Goal: Communication & Community: Answer question/provide support

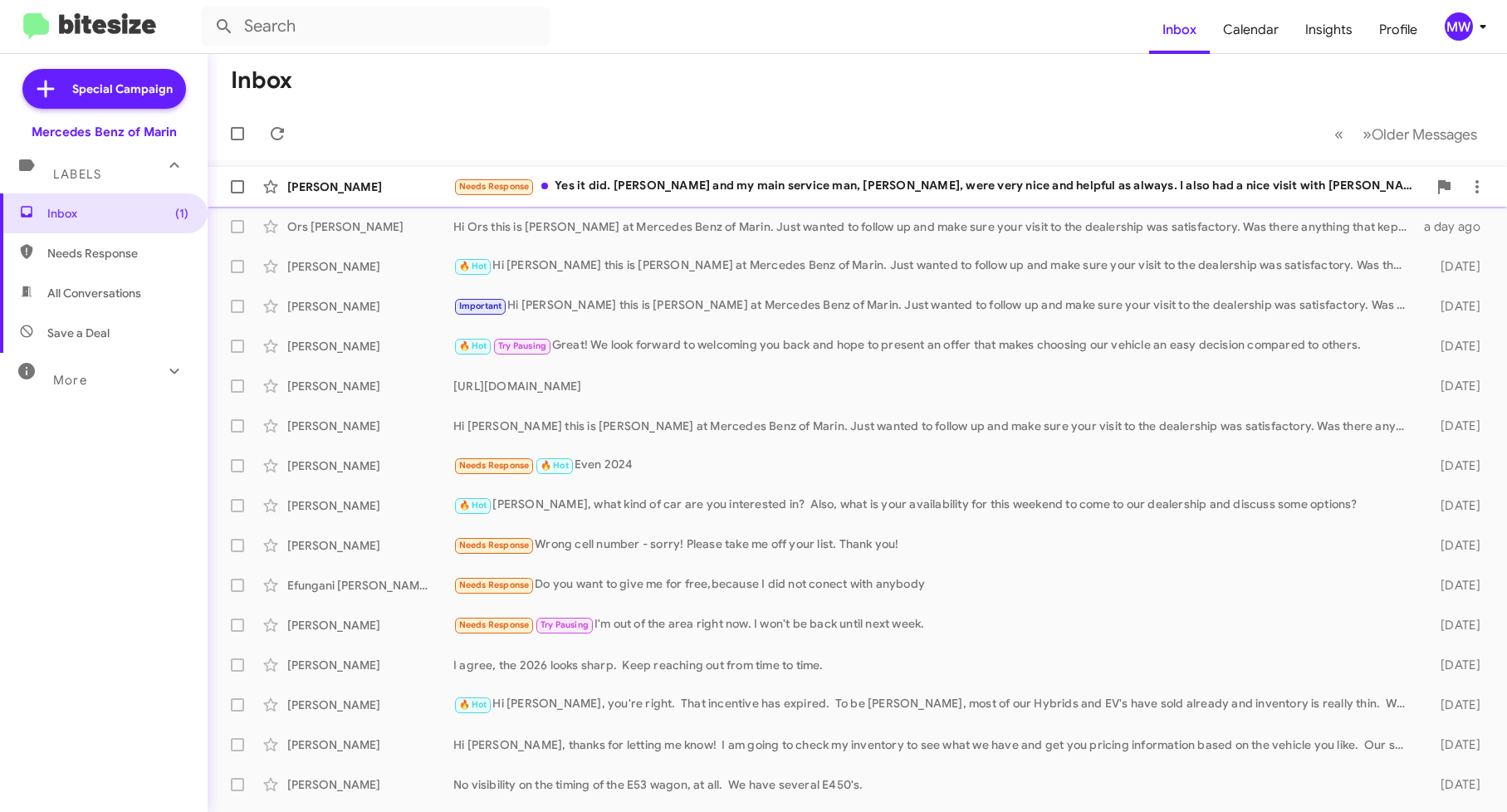
click at [774, 191] on div "Needs Response Yes it did. [PERSON_NAME] and my main service man, [PERSON_NAME]…" at bounding box center [940, 186] width 974 height 19
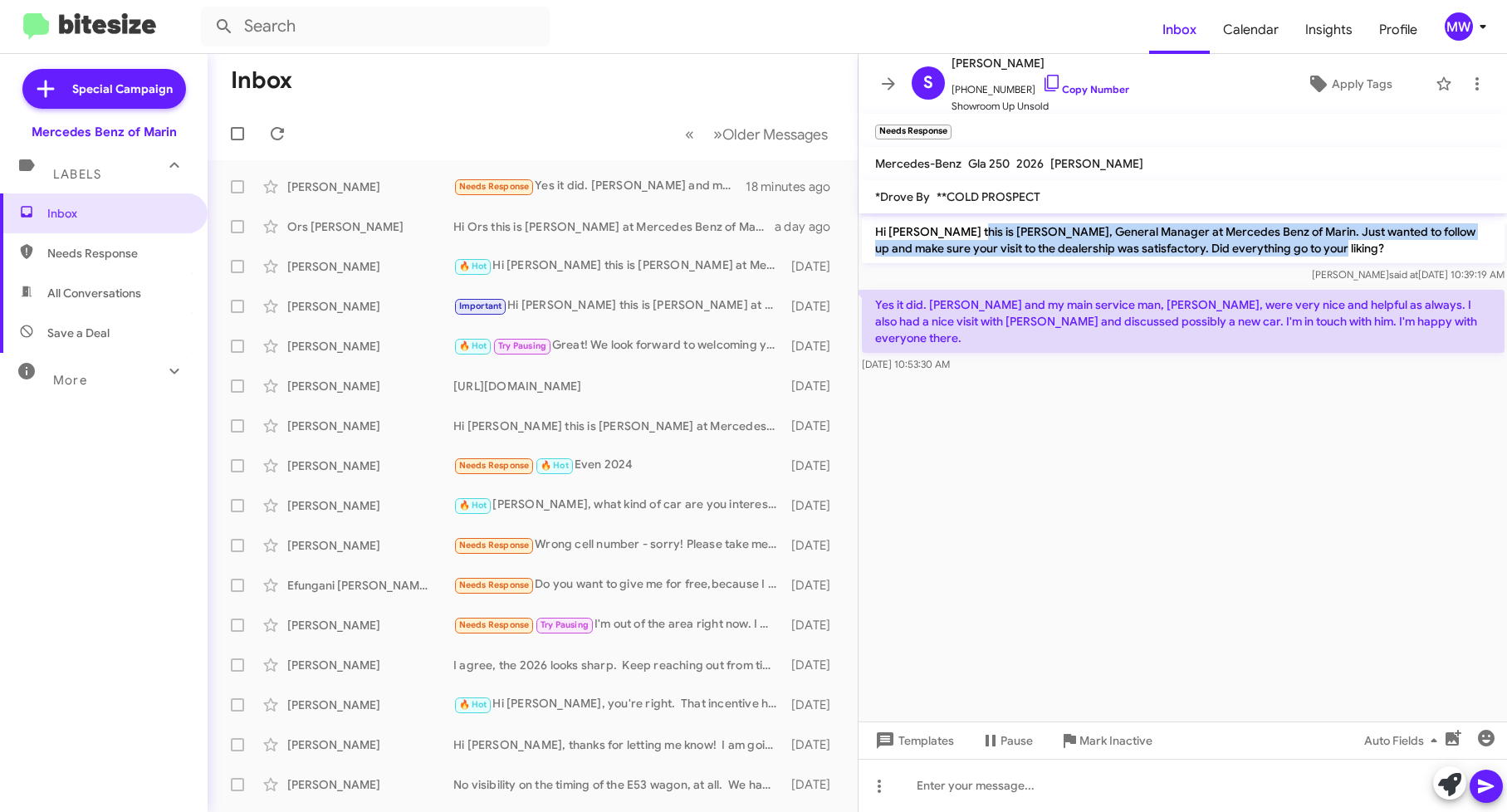
drag, startPoint x: 960, startPoint y: 228, endPoint x: 1324, endPoint y: 252, distance: 364.8
click at [1324, 252] on p "Hi [PERSON_NAME] this is [PERSON_NAME], General Manager at Mercedes Benz of Mar…" at bounding box center [1182, 239] width 642 height 46
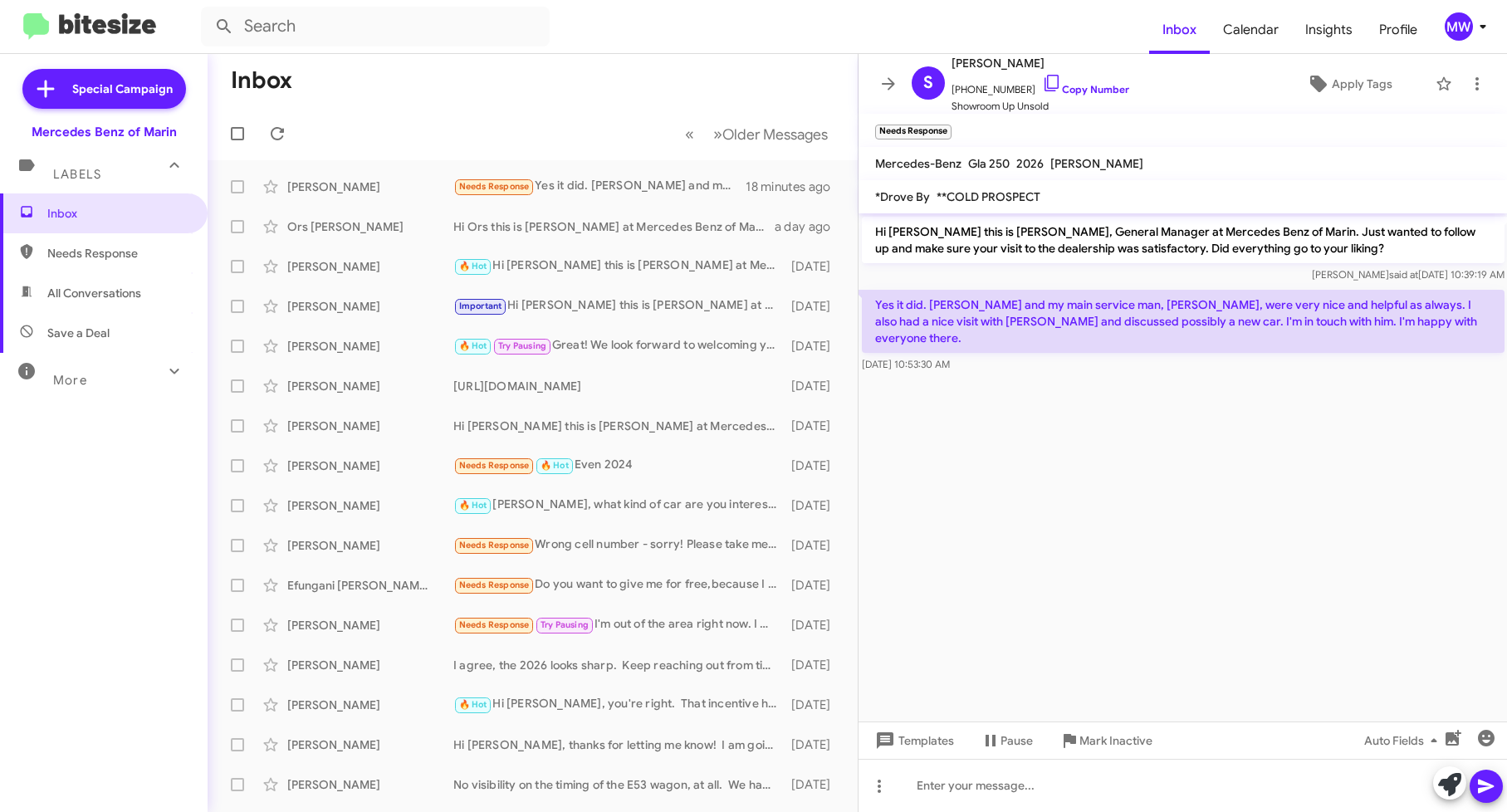
drag, startPoint x: 1324, startPoint y: 252, endPoint x: 1095, endPoint y: 363, distance: 254.5
click at [1155, 390] on cdk-virtual-scroll-viewport "Hi [PERSON_NAME] this is [PERSON_NAME], General Manager at Mercedes Benz of Mar…" at bounding box center [1183, 467] width 649 height 508
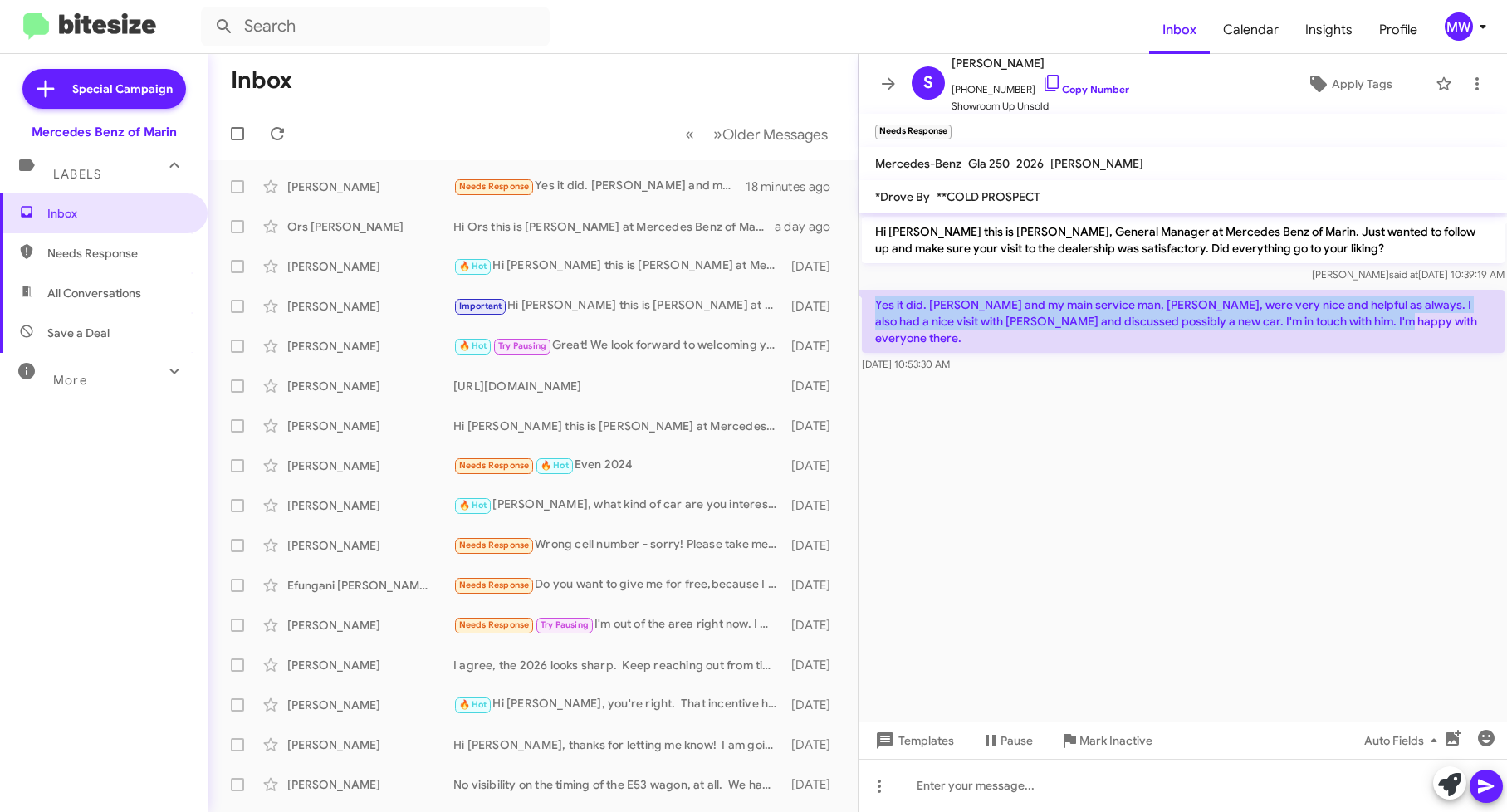
drag, startPoint x: 877, startPoint y: 306, endPoint x: 1423, endPoint y: 334, distance: 546.7
click at [1423, 334] on p "Yes it did. [PERSON_NAME] and my main service man, [PERSON_NAME], were very nic…" at bounding box center [1182, 321] width 642 height 63
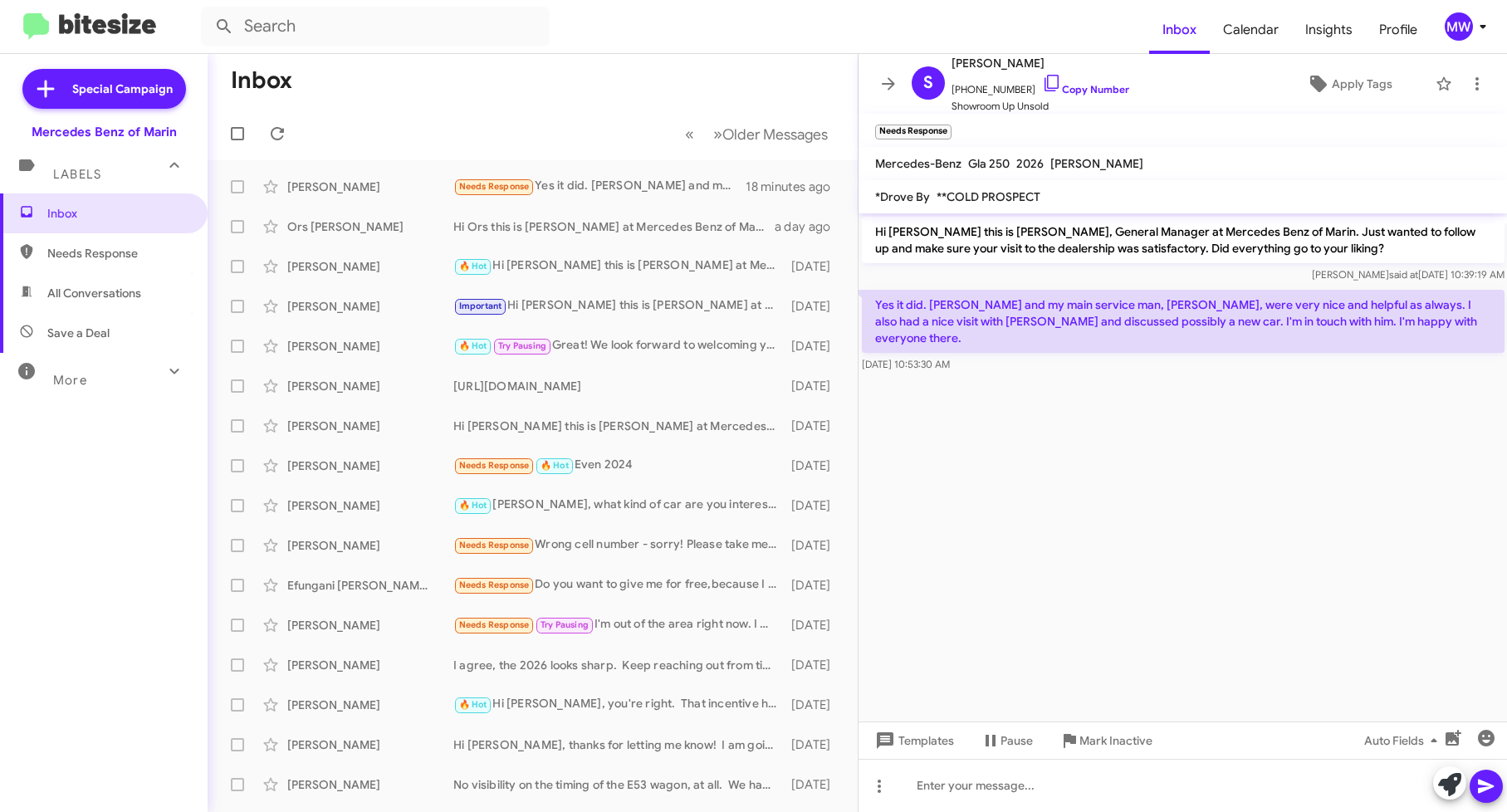
drag, startPoint x: 1423, startPoint y: 334, endPoint x: 1405, endPoint y: 437, distance: 104.6
click at [1414, 428] on cdk-virtual-scroll-viewport "Hi [PERSON_NAME] this is [PERSON_NAME], General Manager at Mercedes Benz of Mar…" at bounding box center [1183, 467] width 649 height 508
